Goal: Transaction & Acquisition: Purchase product/service

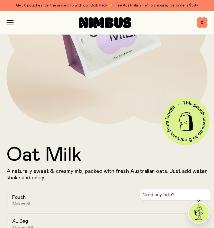
scroll to position [182, 0]
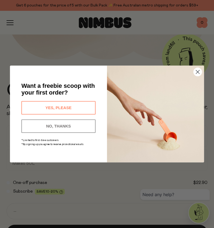
click at [82, 125] on button "NO, THANKS" at bounding box center [58, 127] width 74 height 14
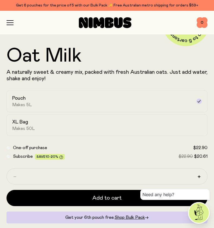
scroll to position [218, 0]
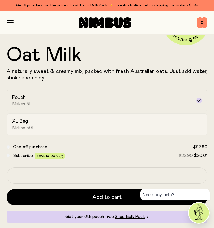
click at [70, 128] on div "XL Bag Makes 50L" at bounding box center [102, 124] width 180 height 12
click at [68, 99] on div "Pouch Makes 5L" at bounding box center [102, 100] width 180 height 12
click at [68, 123] on div "XL Bag Makes 50L" at bounding box center [102, 124] width 180 height 12
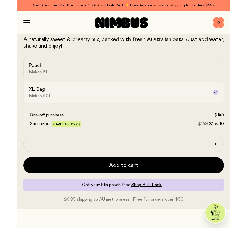
scroll to position [252, 0]
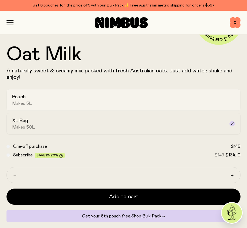
click at [41, 103] on div "Pouch Makes 5L" at bounding box center [118, 100] width 213 height 12
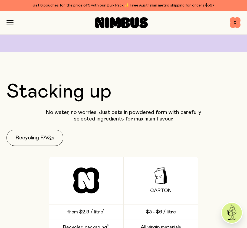
scroll to position [700, 0]
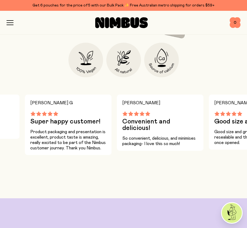
click at [11, 21] on icon "button" at bounding box center [9, 22] width 7 height 5
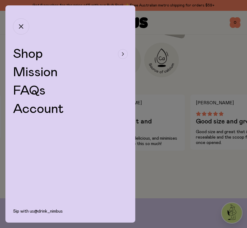
click at [29, 56] on span "Shop" at bounding box center [28, 54] width 30 height 13
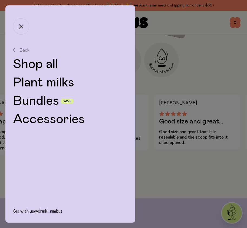
click at [39, 65] on link "Shop all" at bounding box center [70, 64] width 115 height 13
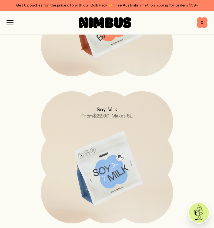
scroll to position [288, 0]
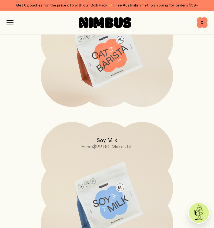
click at [9, 21] on icon "button" at bounding box center [9, 22] width 7 height 5
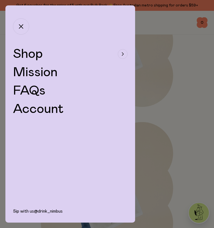
click at [31, 93] on link "FAQs" at bounding box center [29, 90] width 32 height 13
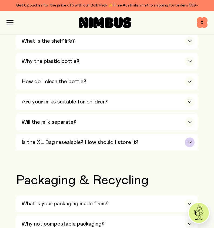
scroll to position [448, 0]
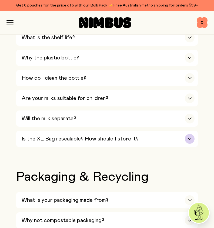
click at [43, 136] on h3 "Is the XL Bag resealable? How should I store it?" at bounding box center [80, 139] width 117 height 6
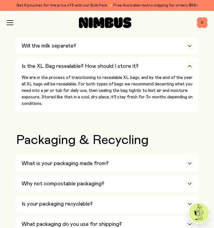
scroll to position [522, 0]
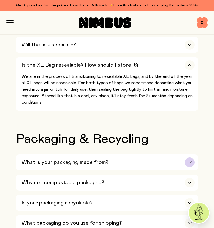
click at [77, 159] on h3 "What is your packaging made from?" at bounding box center [65, 162] width 87 height 6
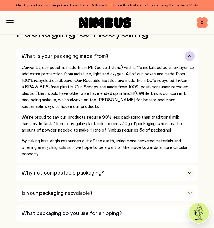
scroll to position [629, 0]
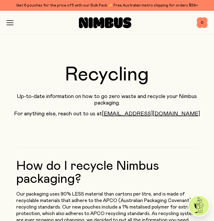
click at [7, 21] on icon "button" at bounding box center [9, 22] width 7 height 5
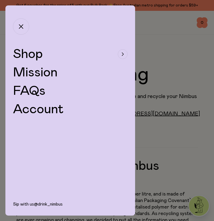
click at [27, 55] on span "Shop" at bounding box center [28, 54] width 30 height 13
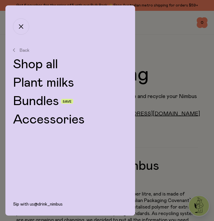
click at [40, 84] on link "Plant milks" at bounding box center [70, 82] width 115 height 13
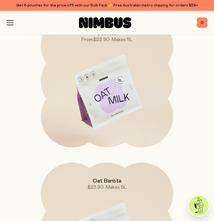
scroll to position [78, 0]
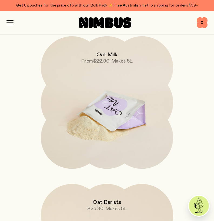
click at [102, 111] on img at bounding box center [107, 114] width 132 height 156
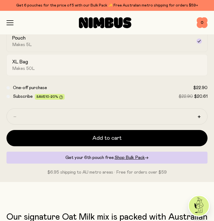
scroll to position [283, 0]
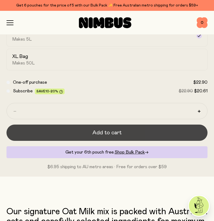
click at [105, 131] on span "Add to cart" at bounding box center [107, 133] width 29 height 8
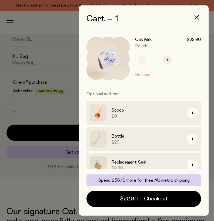
scroll to position [0, 0]
click at [197, 18] on icon "button" at bounding box center [197, 17] width 4 height 4
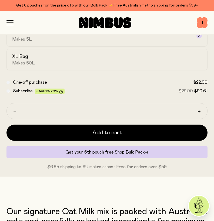
click at [7, 21] on icon "button" at bounding box center [10, 21] width 6 height 0
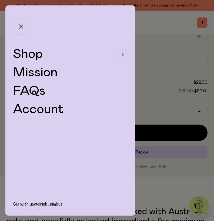
click at [34, 56] on span "Shop" at bounding box center [28, 54] width 30 height 13
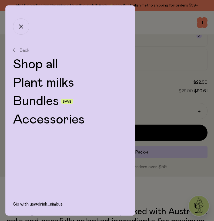
click at [41, 82] on link "Plant milks" at bounding box center [70, 82] width 115 height 13
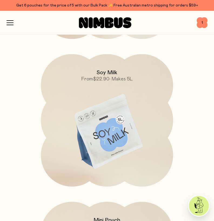
scroll to position [359, 0]
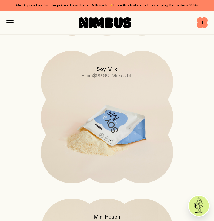
click at [94, 126] on img at bounding box center [107, 129] width 132 height 156
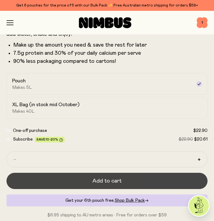
scroll to position [266, 0]
